Goal: Go to known website: Access a specific website the user already knows

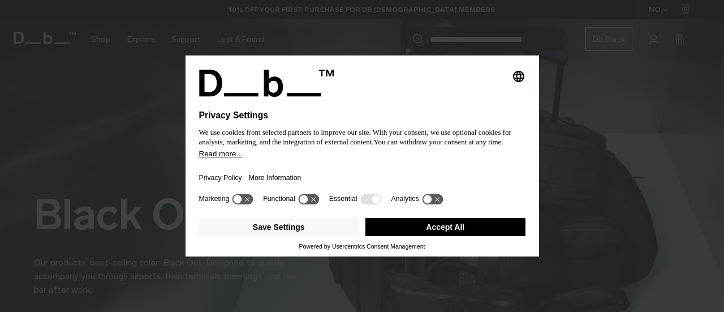
click at [426, 225] on button "Accept All" at bounding box center [445, 227] width 160 height 18
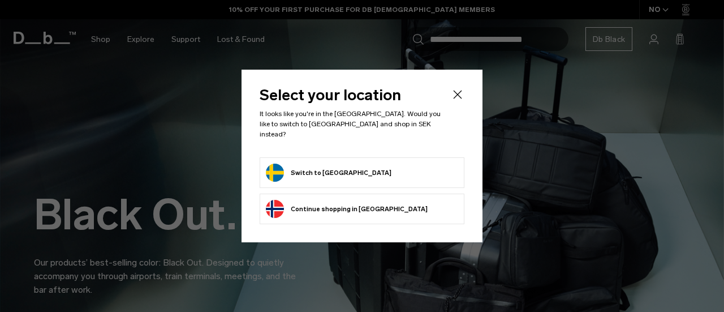
click at [296, 166] on button "Switch to [GEOGRAPHIC_DATA]" at bounding box center [329, 172] width 126 height 18
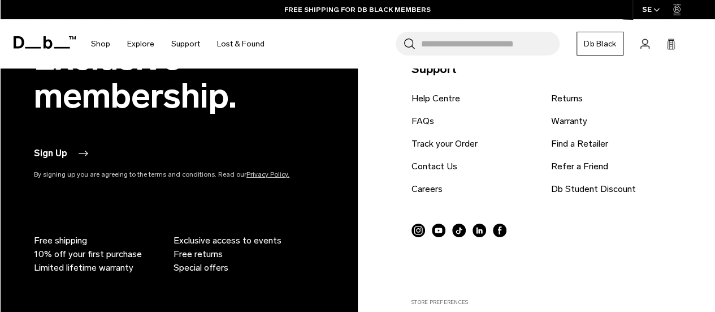
scroll to position [1855, 0]
